Goal: Find specific page/section: Find specific page/section

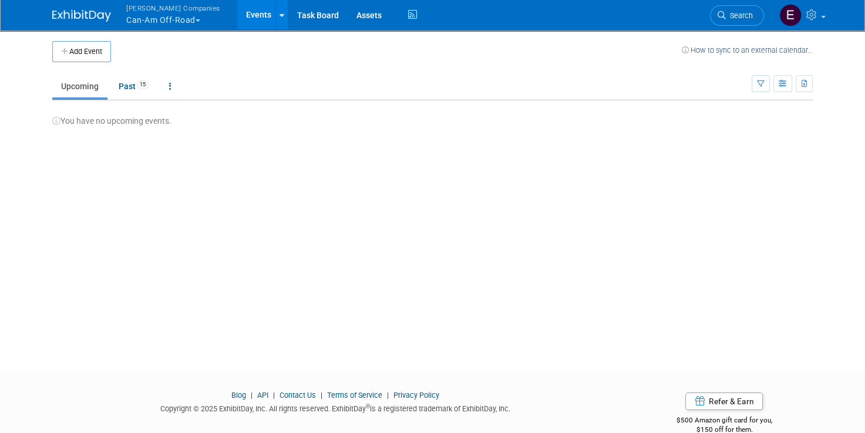
click at [166, 19] on button "Warnert Companies Can-Am Off-Road" at bounding box center [180, 15] width 110 height 31
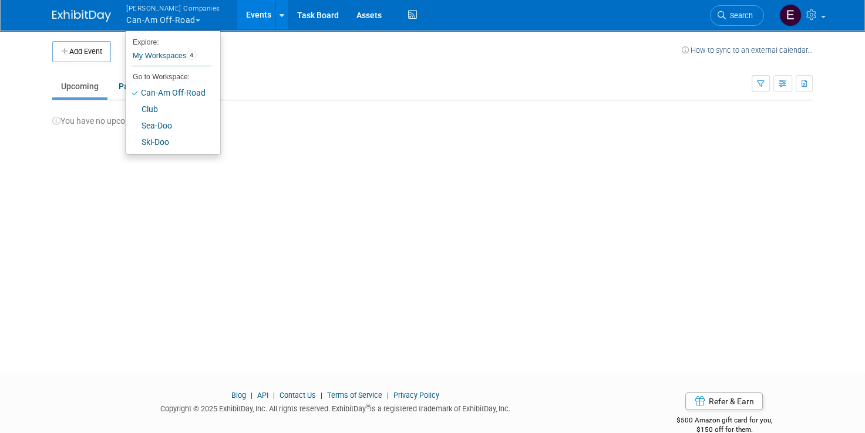
click at [346, 65] on td "Upcoming Past 15 All Events 15 Past and Upcoming Grouped Annually Events groupe…" at bounding box center [401, 81] width 699 height 38
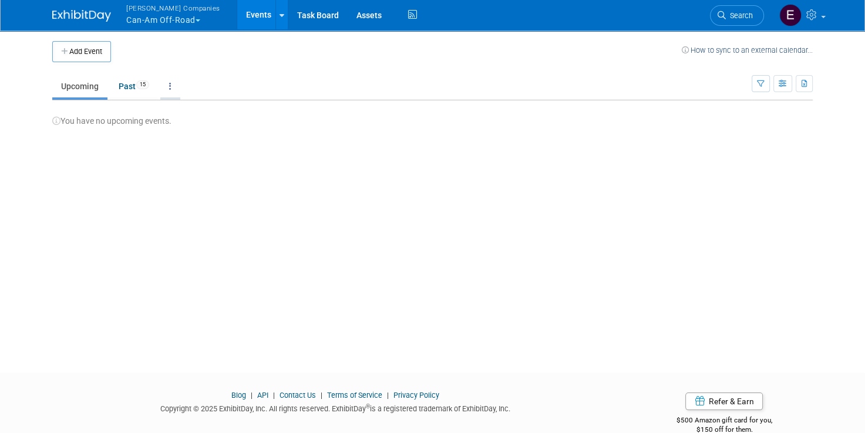
click at [166, 88] on link at bounding box center [170, 86] width 20 height 22
click at [305, 81] on ul "Upcoming Past 15 All Events 15 Past and Upcoming Grouped Annually Events groupe…" at bounding box center [401, 87] width 699 height 26
click at [348, 13] on link "Assets" at bounding box center [369, 14] width 43 height 29
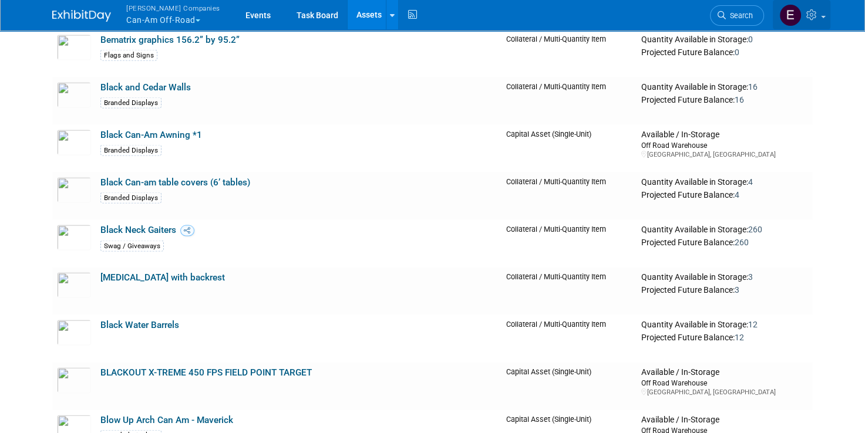
scroll to position [2372, 0]
